Goal: Transaction & Acquisition: Purchase product/service

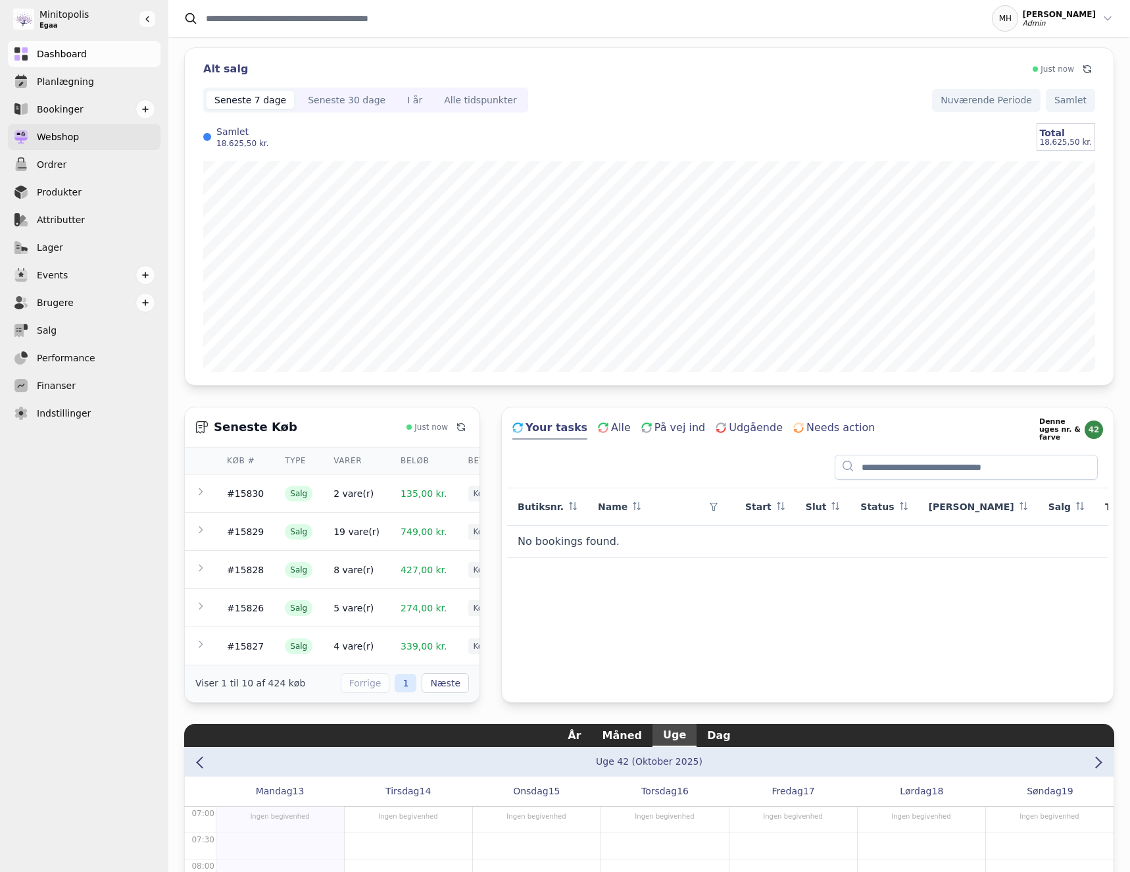
click at [93, 139] on link "Webshop" at bounding box center [84, 137] width 153 height 26
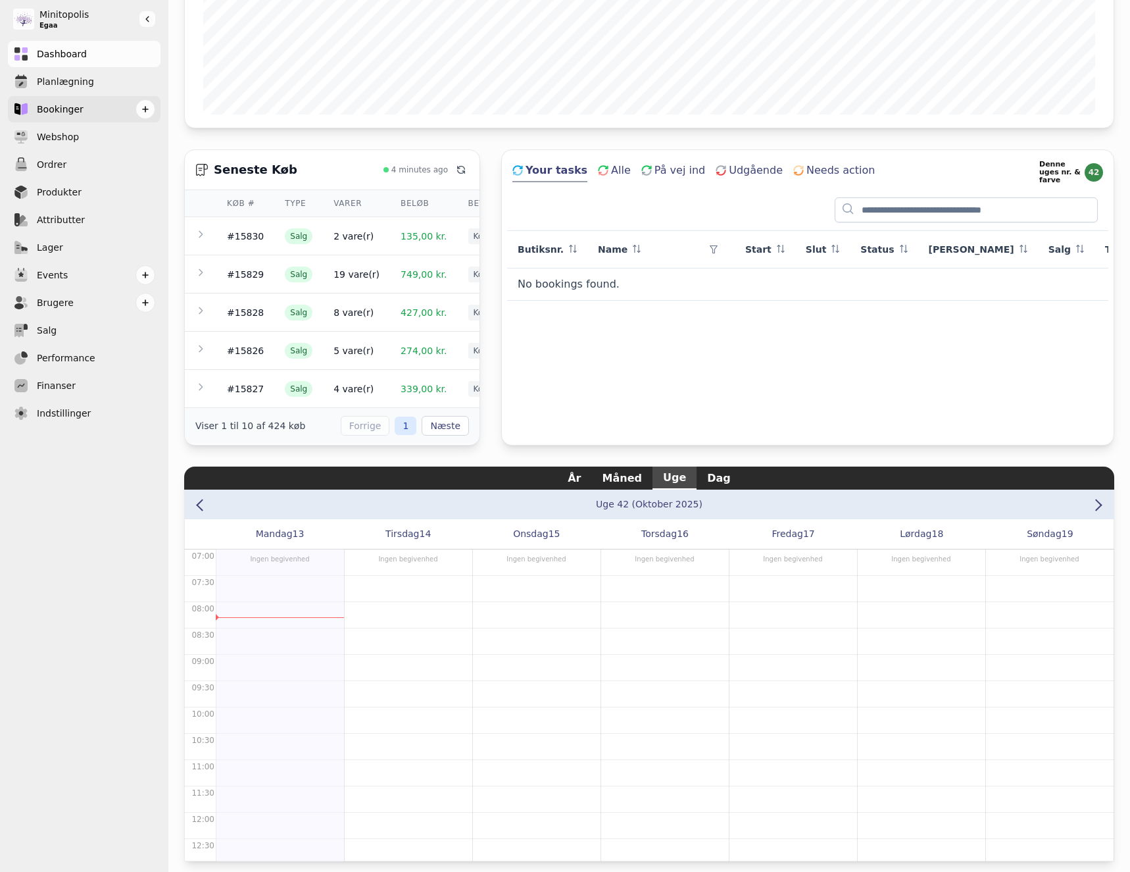
click at [118, 111] on link "Bookinger" at bounding box center [84, 109] width 153 height 26
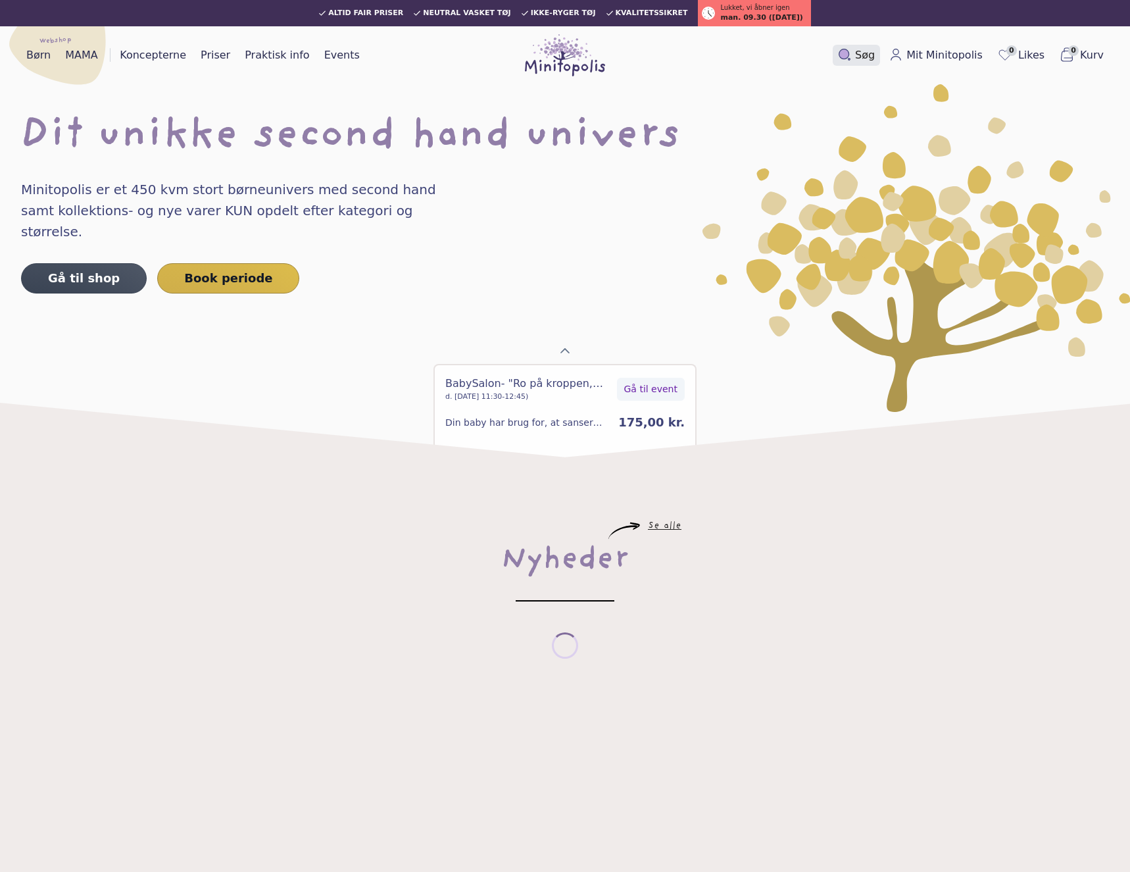
click at [875, 52] on span "Søg" at bounding box center [865, 55] width 20 height 16
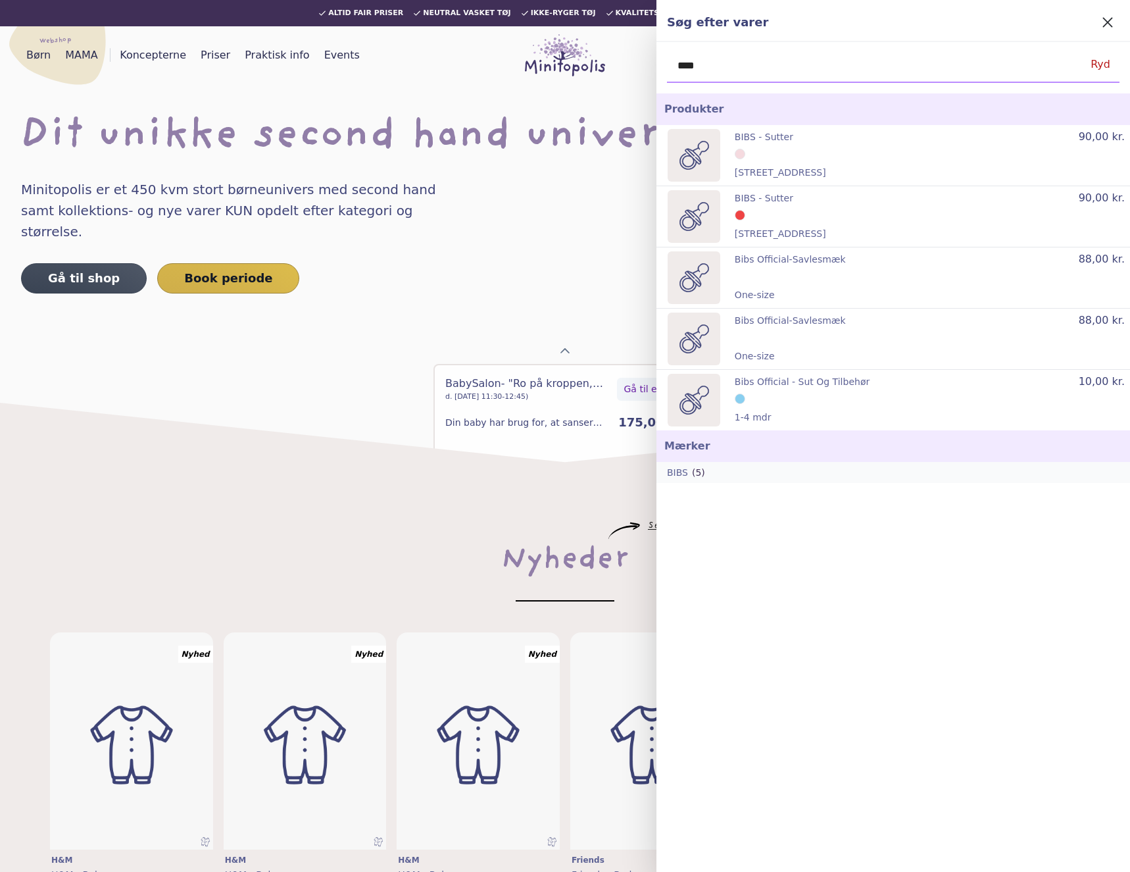
type input "****"
click at [692, 469] on p "(5)" at bounding box center [698, 472] width 13 height 11
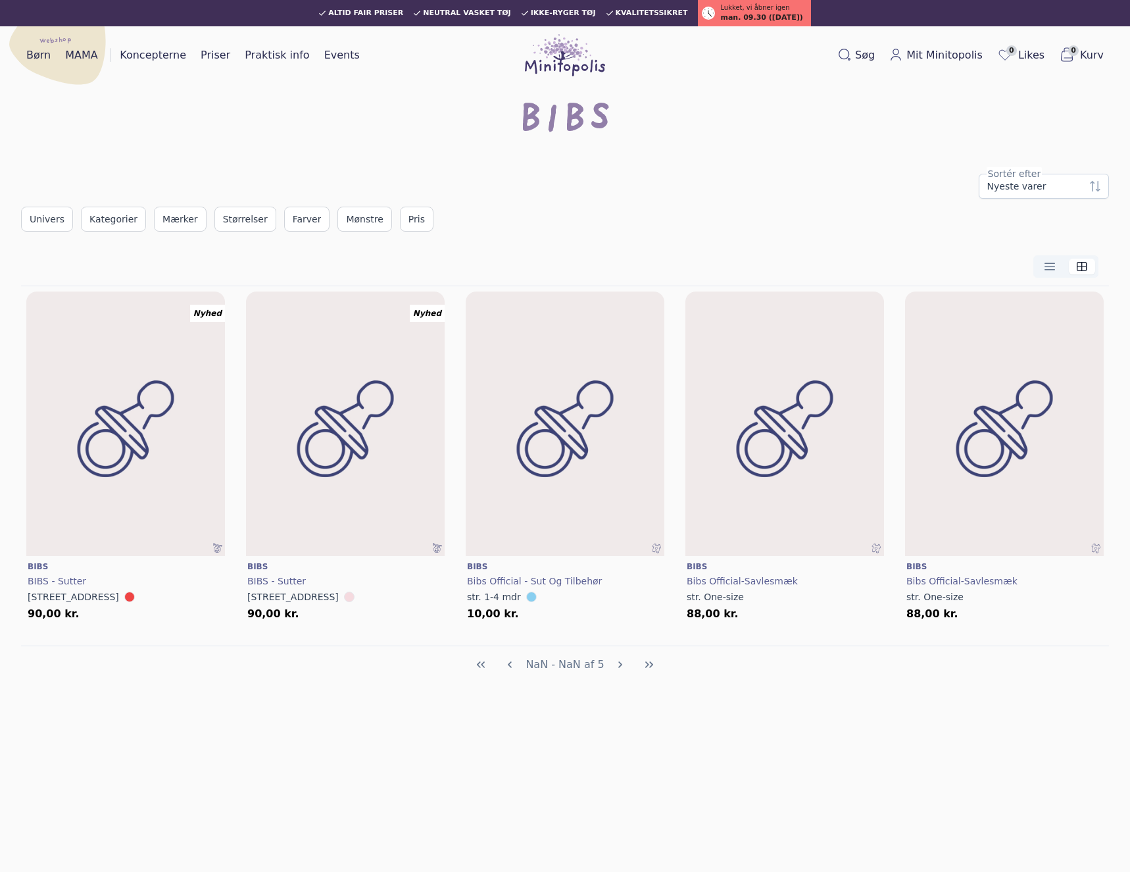
click at [562, 272] on div at bounding box center [565, 266] width 1067 height 22
click at [368, 396] on img at bounding box center [345, 427] width 238 height 318
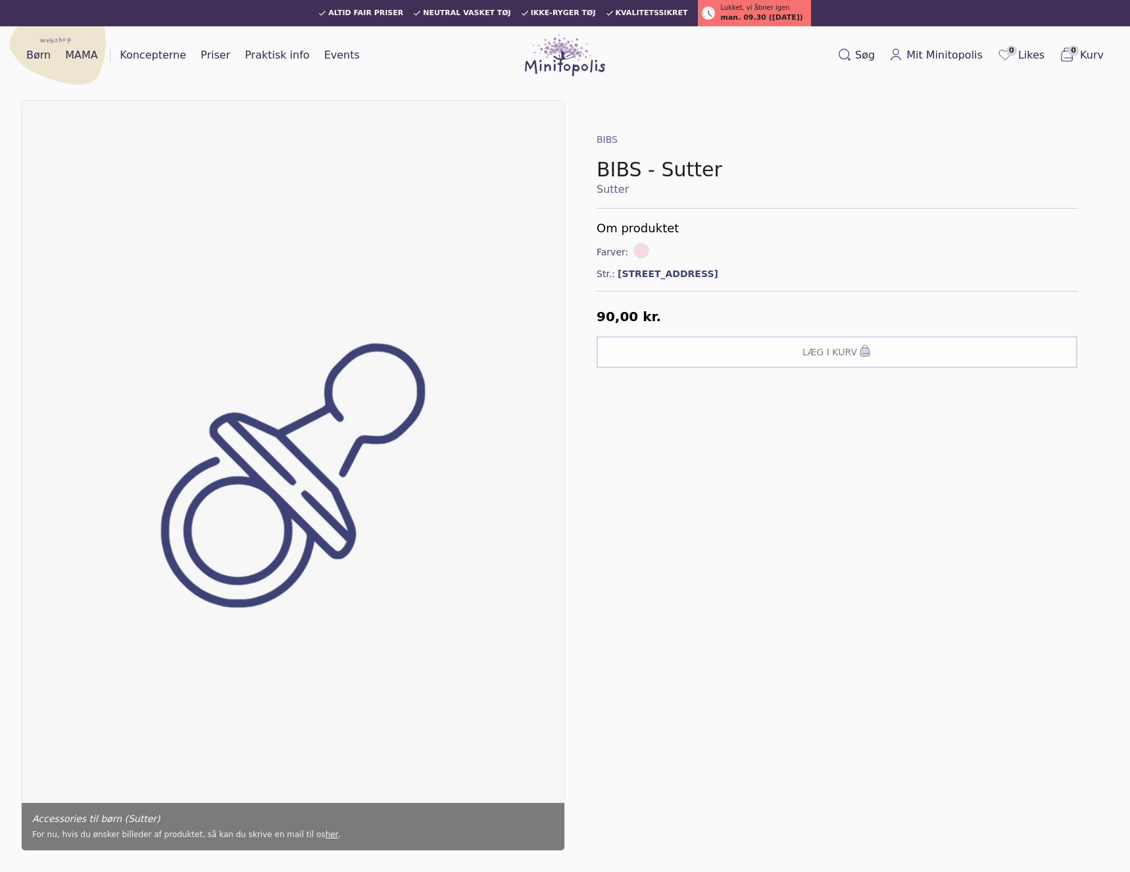
click at [859, 492] on div "BIBS BIBS - Sutter Sutter Om produktet Farver: Farve: Rosa Str.: str.1 90,00 kr…" at bounding box center [837, 475] width 544 height 751
click at [603, 144] on link "BIBS" at bounding box center [607, 139] width 21 height 11
click at [869, 59] on span "Søg" at bounding box center [865, 55] width 20 height 16
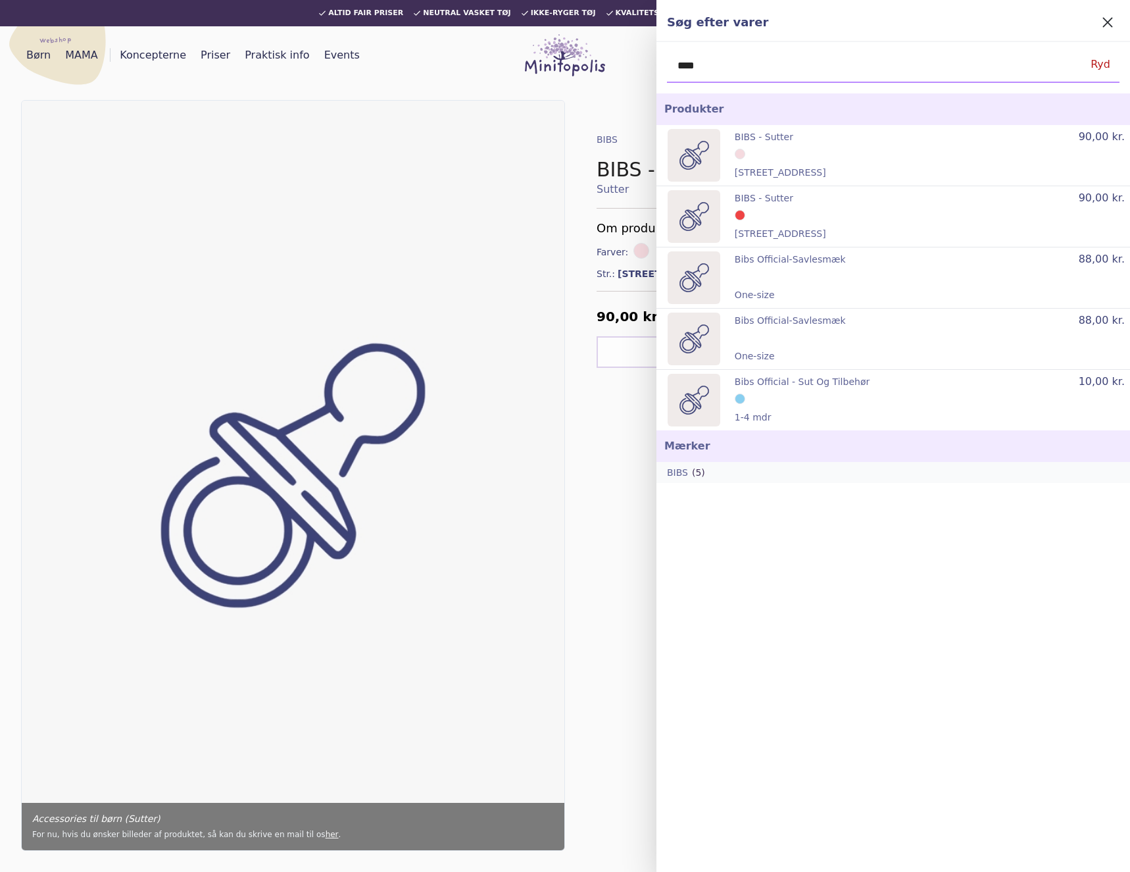
type input "****"
click at [707, 470] on div "BIBS (5)" at bounding box center [896, 472] width 458 height 11
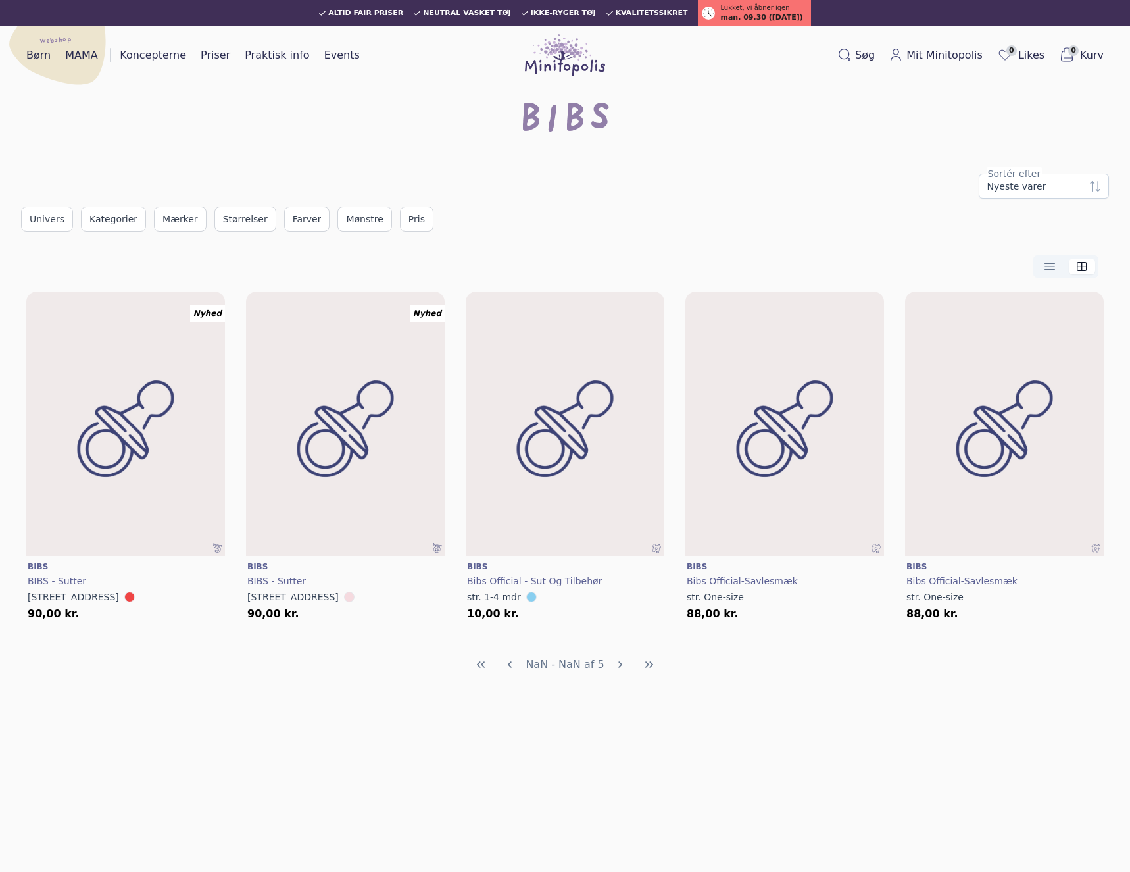
click at [235, 292] on div "Nyhed Læg i kurv BIBS BIBS - Sutter str. str.1 90,00 kr. Nyhed Læg i kurv BIBS …" at bounding box center [565, 455] width 1088 height 339
